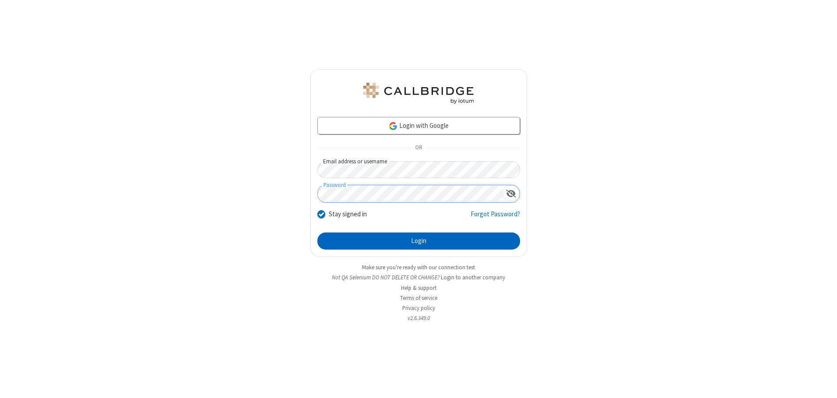
click at [418, 241] on button "Login" at bounding box center [418, 241] width 203 height 18
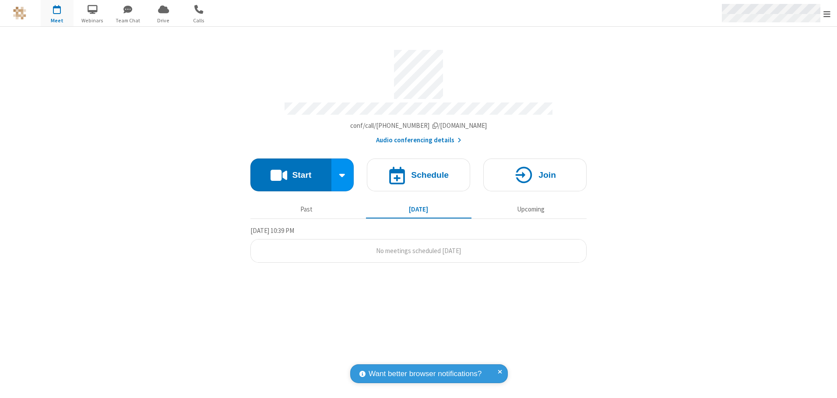
click at [827, 14] on span "Open menu" at bounding box center [826, 14] width 7 height 9
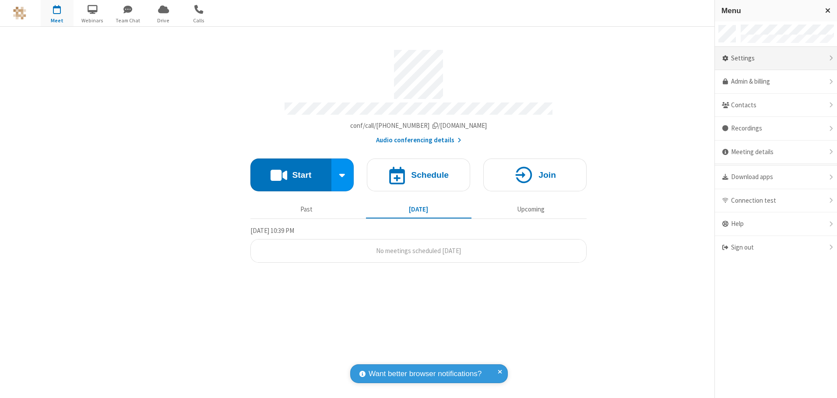
click at [775, 58] on div "Settings" at bounding box center [776, 59] width 122 height 24
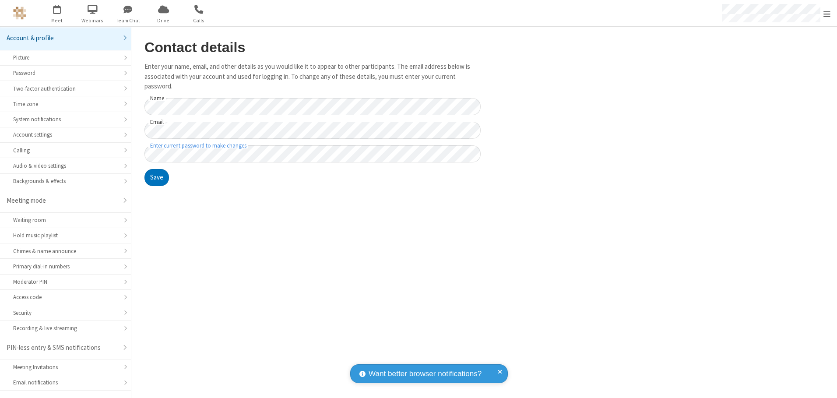
scroll to position [15, 0]
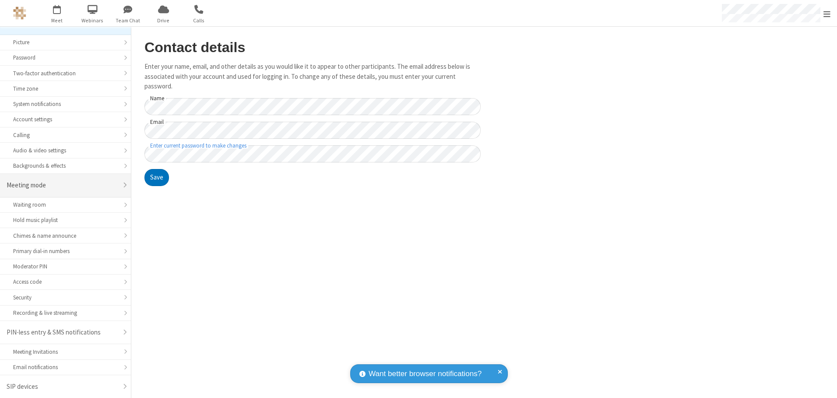
click at [62, 185] on div "Meeting mode" at bounding box center [62, 185] width 111 height 10
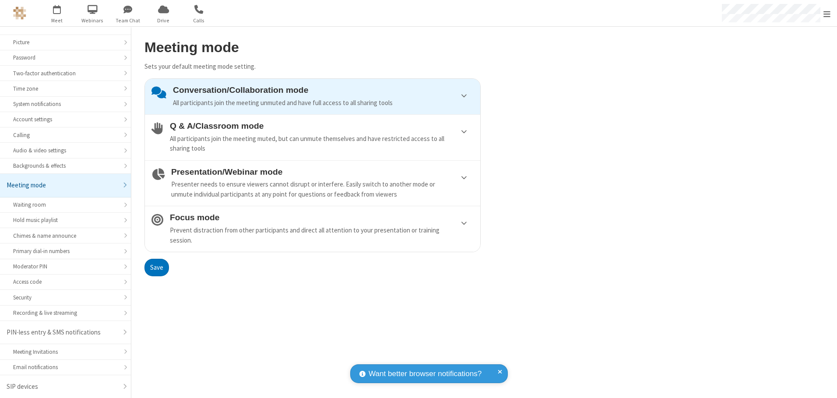
click at [312, 96] on div "Conversation/Collaboration mode All participants join the meeting unmuted and h…" at bounding box center [323, 96] width 301 height 22
click at [156, 267] on button "Save" at bounding box center [156, 268] width 25 height 18
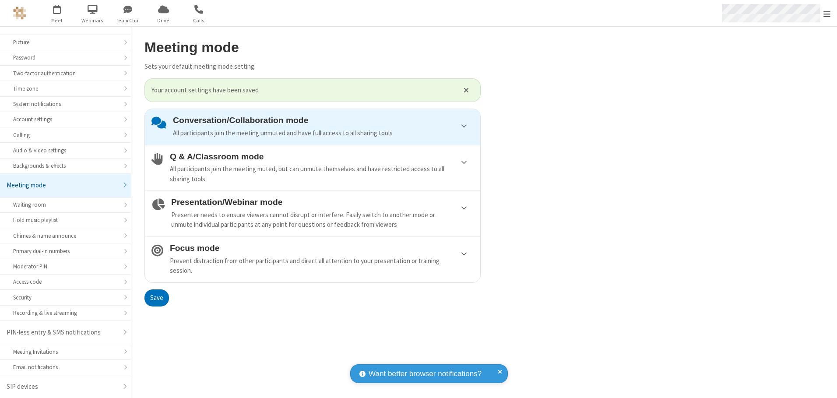
click at [827, 13] on span "Open menu" at bounding box center [826, 14] width 7 height 9
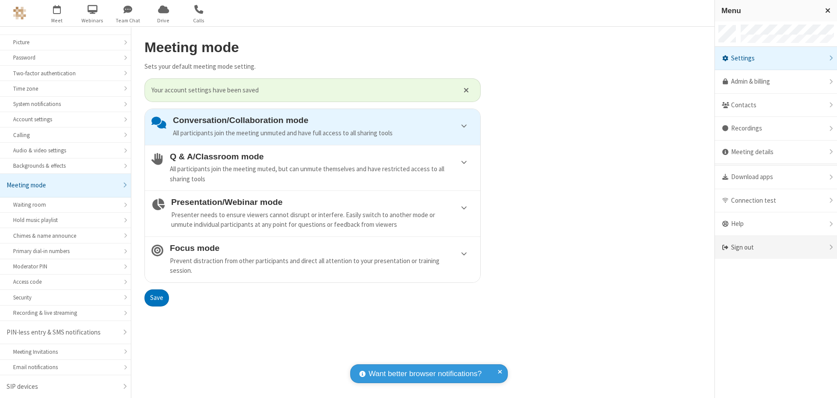
click at [775, 247] on div "Sign out" at bounding box center [776, 247] width 122 height 23
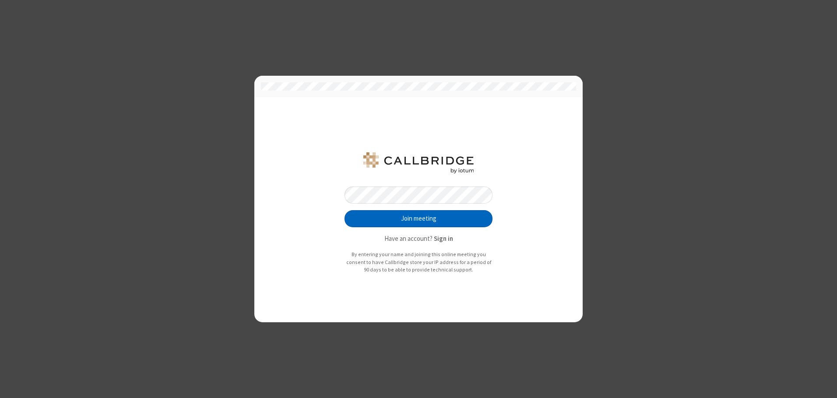
click at [418, 218] on button "Join meeting" at bounding box center [418, 219] width 148 height 18
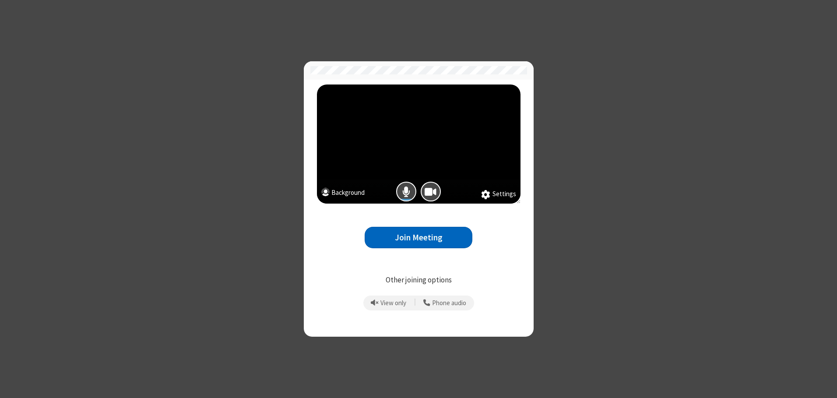
click at [418, 237] on button "Join Meeting" at bounding box center [418, 237] width 108 height 21
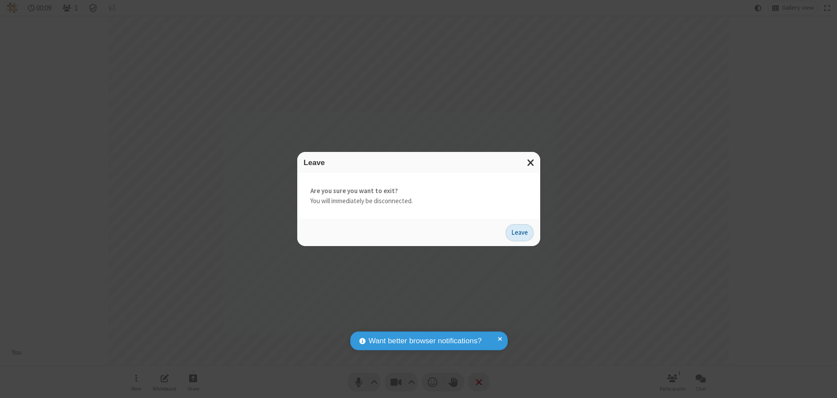
click at [519, 232] on button "Leave" at bounding box center [519, 233] width 28 height 18
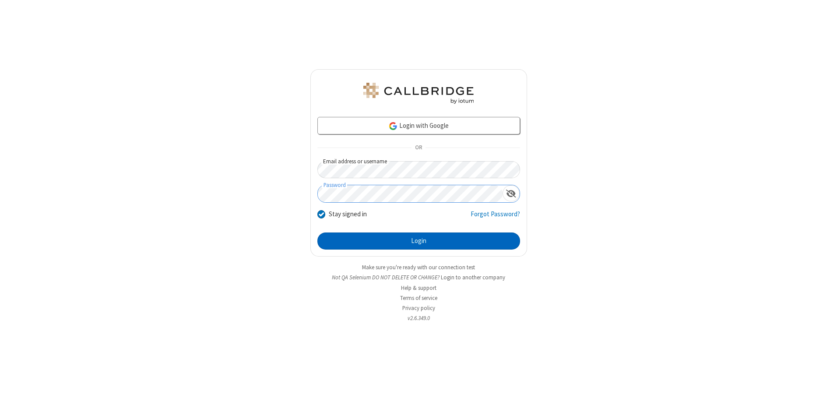
click at [418, 241] on button "Login" at bounding box center [418, 241] width 203 height 18
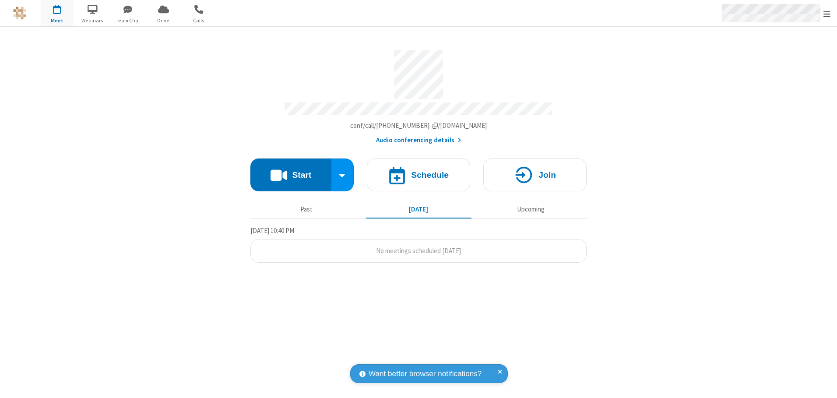
click at [827, 14] on span "Open menu" at bounding box center [826, 14] width 7 height 9
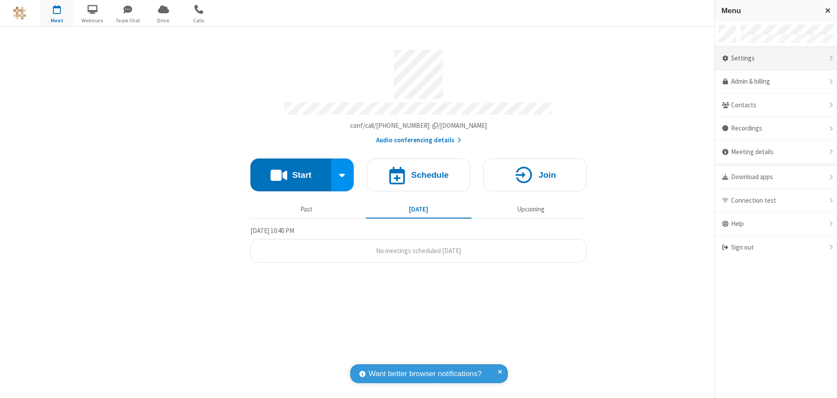
click at [775, 58] on div "Settings" at bounding box center [776, 59] width 122 height 24
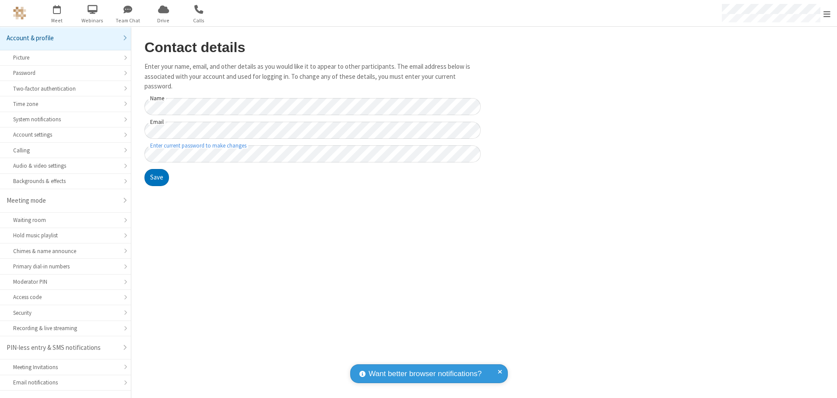
scroll to position [15, 0]
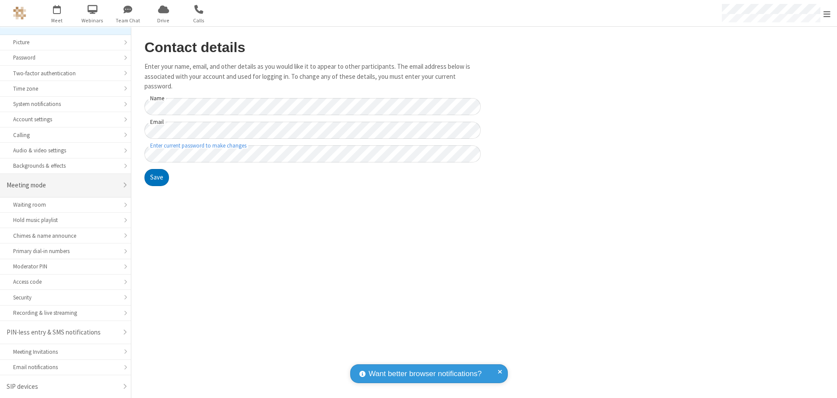
click at [62, 185] on div "Meeting mode" at bounding box center [62, 185] width 111 height 10
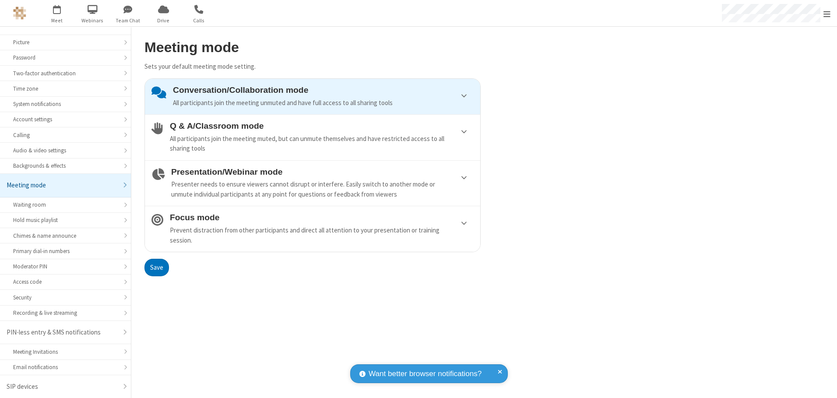
click at [312, 96] on div "Conversation/Collaboration mode All participants join the meeting unmuted and h…" at bounding box center [323, 96] width 301 height 22
click at [156, 267] on button "Save" at bounding box center [156, 268] width 25 height 18
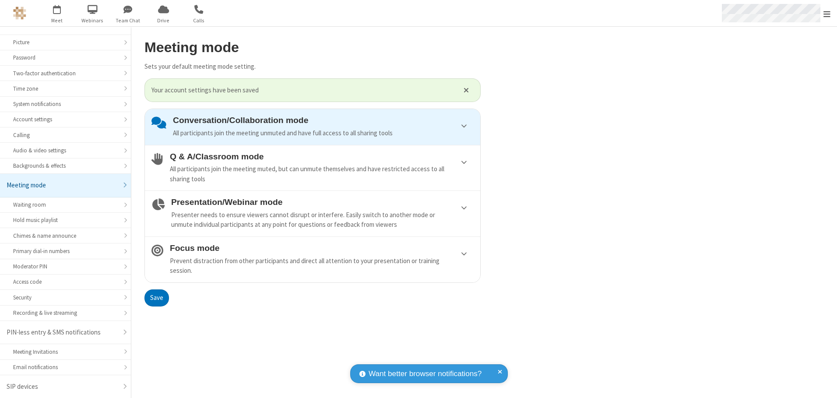
click at [827, 13] on span "Open menu" at bounding box center [826, 14] width 7 height 9
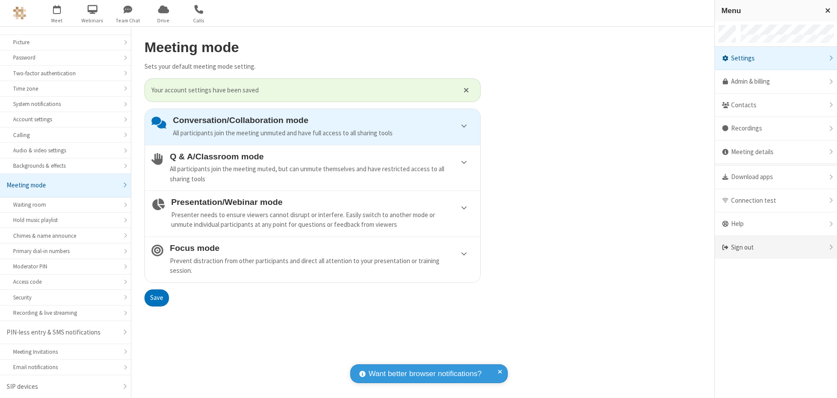
click at [775, 247] on div "Sign out" at bounding box center [776, 247] width 122 height 23
